Goal: Use online tool/utility: Utilize a website feature to perform a specific function

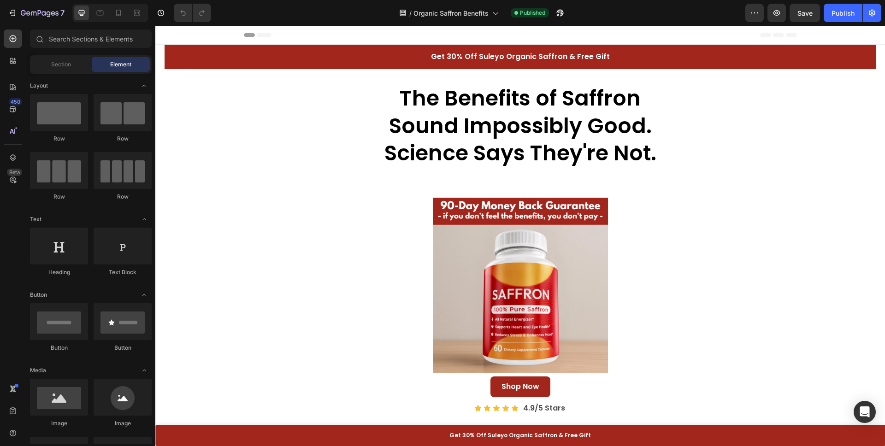
click at [266, 34] on icon at bounding box center [264, 35] width 15 height 4
click at [251, 34] on icon at bounding box center [249, 35] width 11 height 4
click at [264, 35] on icon at bounding box center [264, 35] width 15 height 4
click at [253, 35] on icon at bounding box center [249, 35] width 11 height 4
click at [97, 15] on icon at bounding box center [99, 12] width 9 height 9
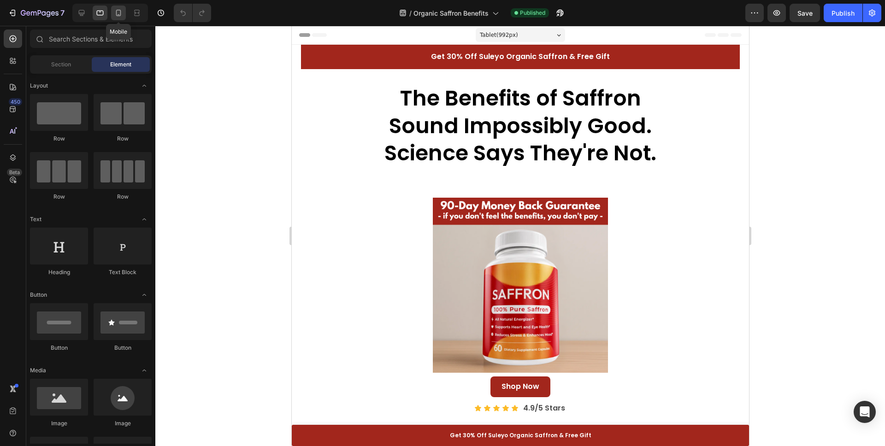
click at [124, 13] on div at bounding box center [118, 13] width 15 height 15
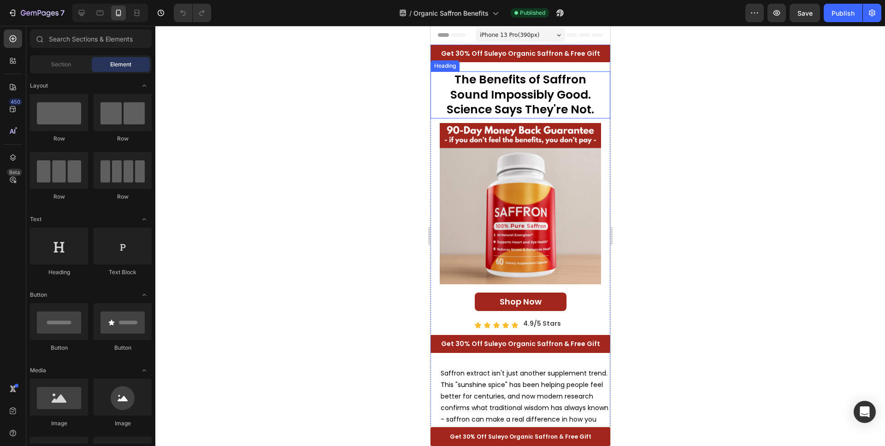
click at [373, 111] on div at bounding box center [520, 236] width 730 height 420
click at [82, 14] on icon at bounding box center [82, 13] width 6 height 6
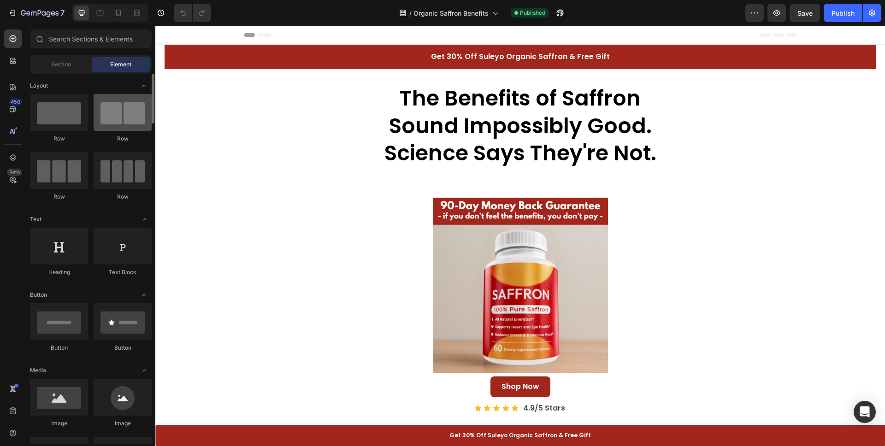
click at [111, 115] on div at bounding box center [123, 112] width 58 height 37
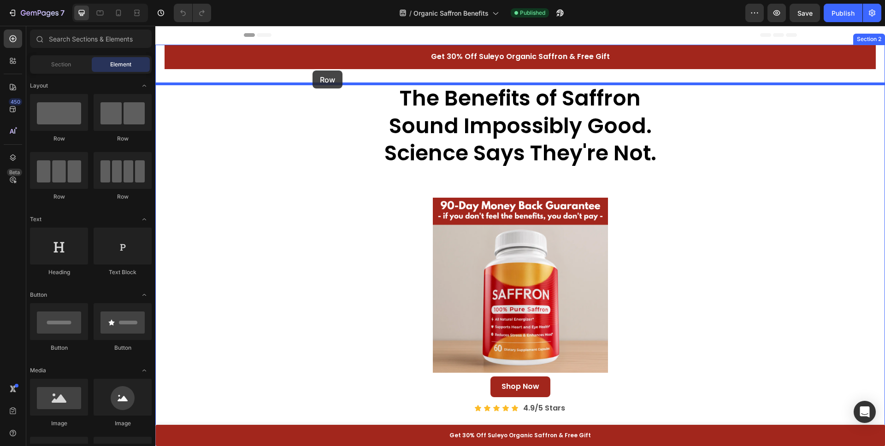
drag, startPoint x: 263, startPoint y: 140, endPoint x: 312, endPoint y: 71, distance: 85.6
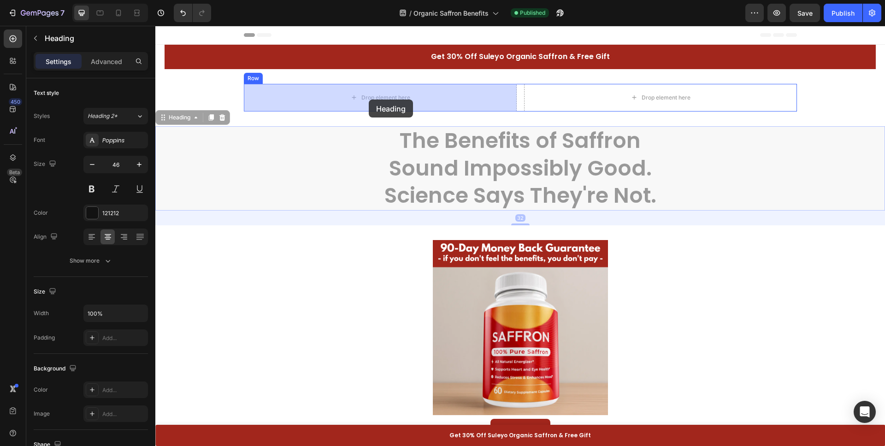
drag, startPoint x: 364, startPoint y: 152, endPoint x: 369, endPoint y: 100, distance: 52.7
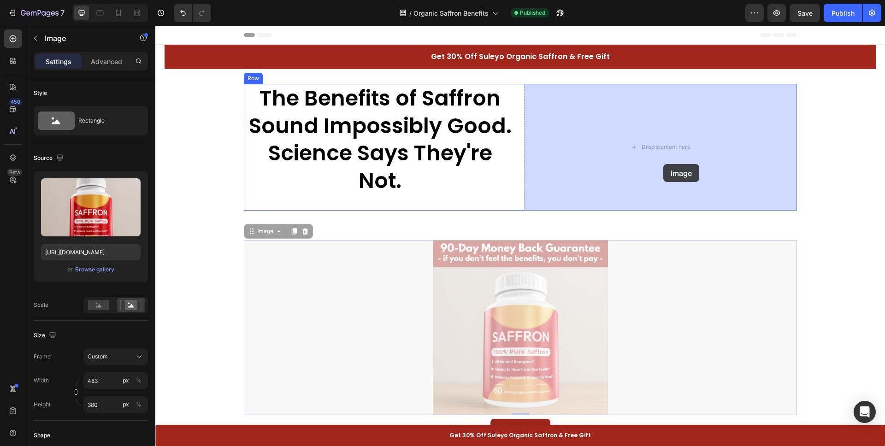
drag, startPoint x: 671, startPoint y: 212, endPoint x: 664, endPoint y: 169, distance: 43.9
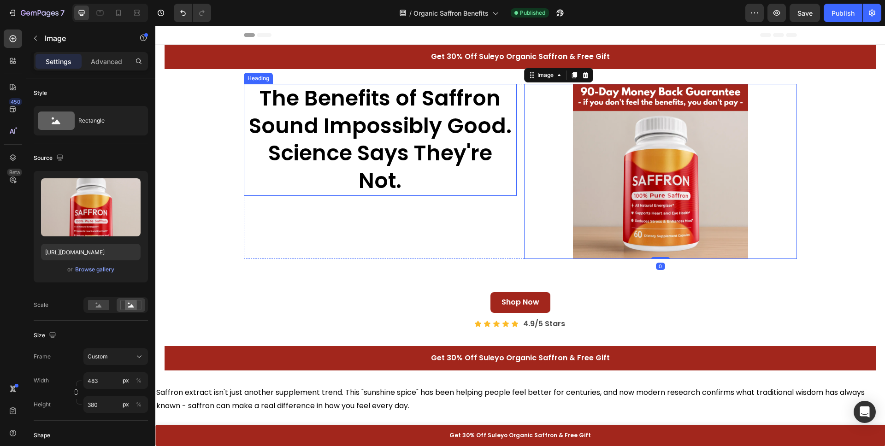
click at [442, 164] on strong "Science Says They're Not." at bounding box center [380, 166] width 224 height 57
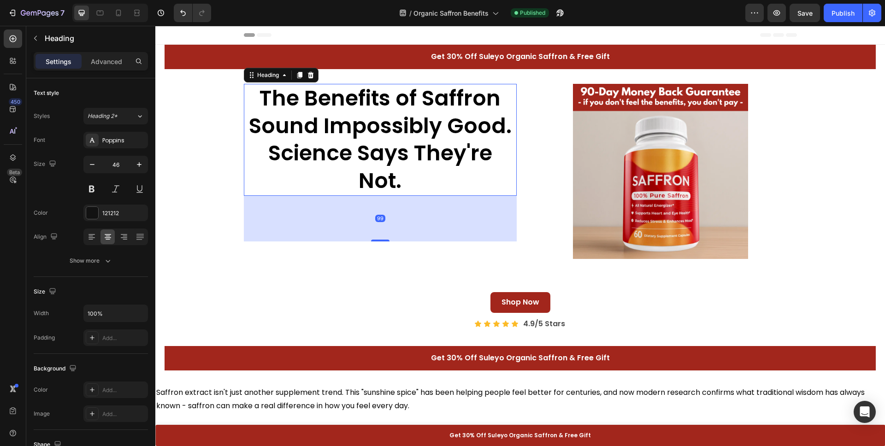
drag, startPoint x: 383, startPoint y: 209, endPoint x: 381, endPoint y: 230, distance: 20.8
click at [380, 242] on div at bounding box center [380, 241] width 18 height 2
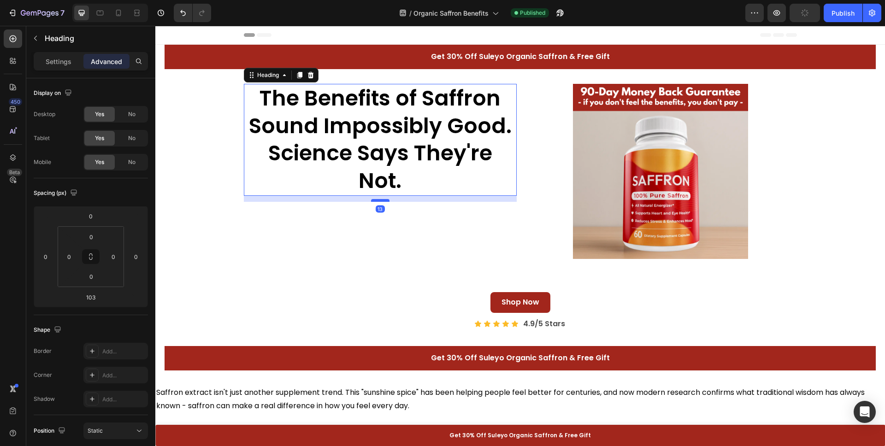
drag, startPoint x: 380, startPoint y: 241, endPoint x: 379, endPoint y: 202, distance: 39.2
click at [379, 202] on div at bounding box center [380, 200] width 18 height 3
type input "18"
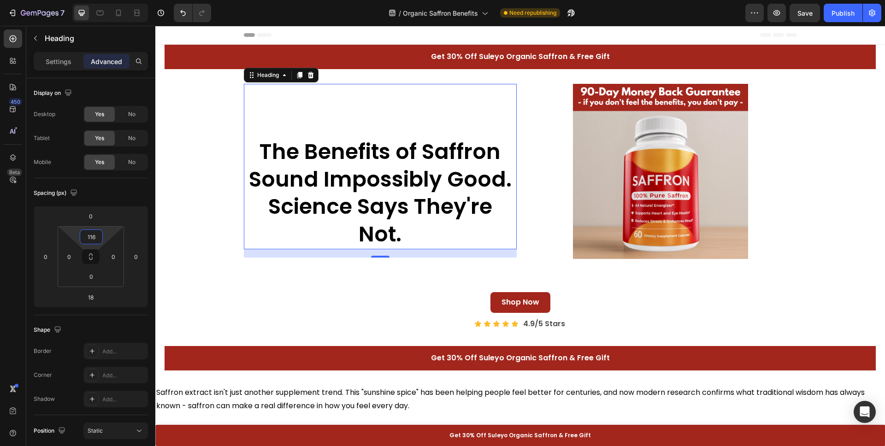
type input "118"
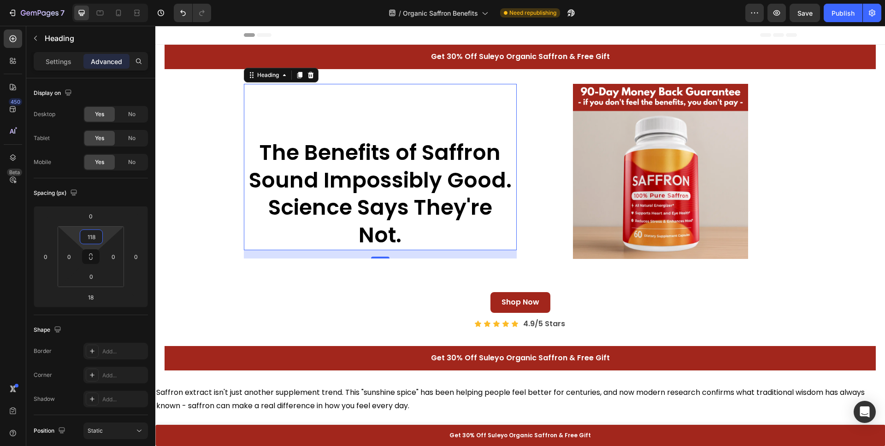
drag, startPoint x: 89, startPoint y: 245, endPoint x: 96, endPoint y: 218, distance: 28.1
click at [96, 0] on html "7 / Organic Saffron Benefits Need republishing Preview Save Publish 450 Beta Se…" at bounding box center [442, 0] width 885 height 0
click at [120, 15] on icon at bounding box center [118, 13] width 5 height 6
type input "10"
type input "0"
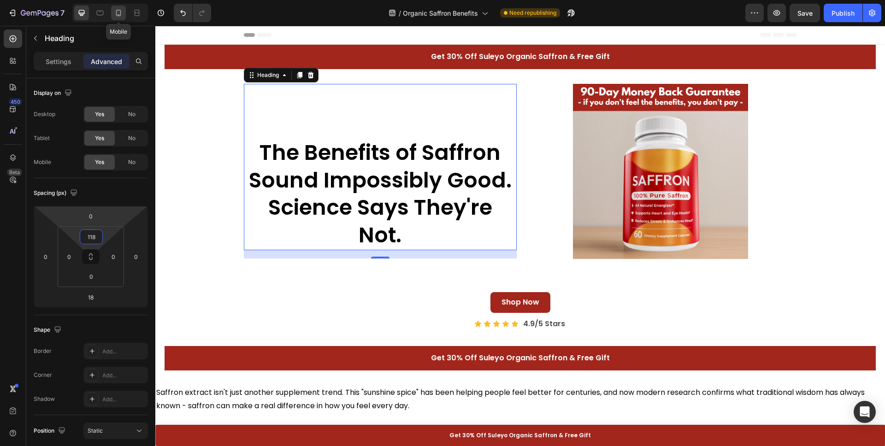
type input "0"
